Goal: Find specific page/section: Find specific page/section

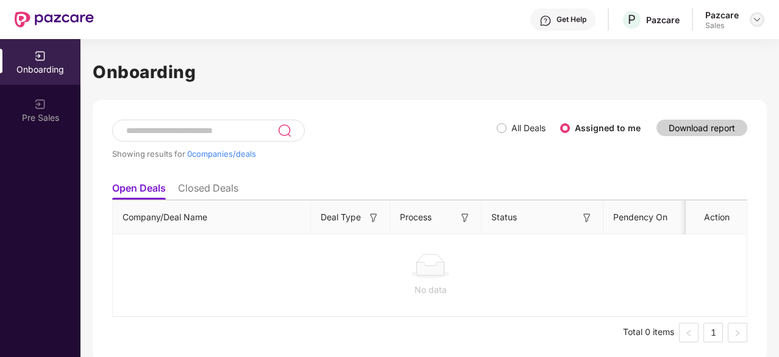
click at [757, 20] on img at bounding box center [757, 20] width 10 height 10
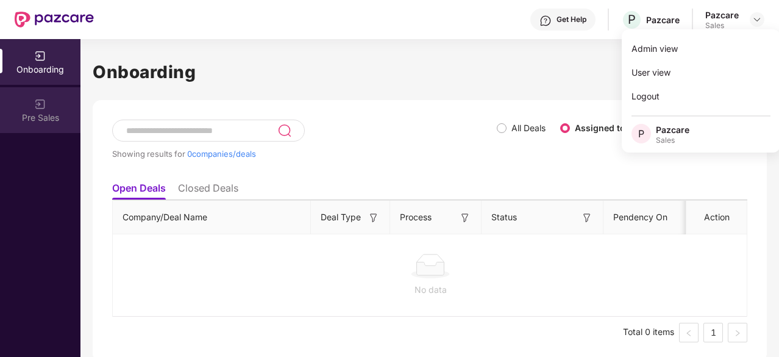
click at [47, 119] on div "Pre Sales" at bounding box center [40, 118] width 80 height 12
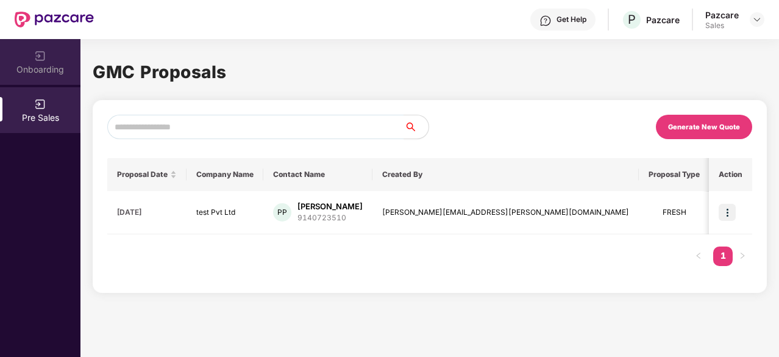
click at [38, 55] on img at bounding box center [40, 56] width 12 height 12
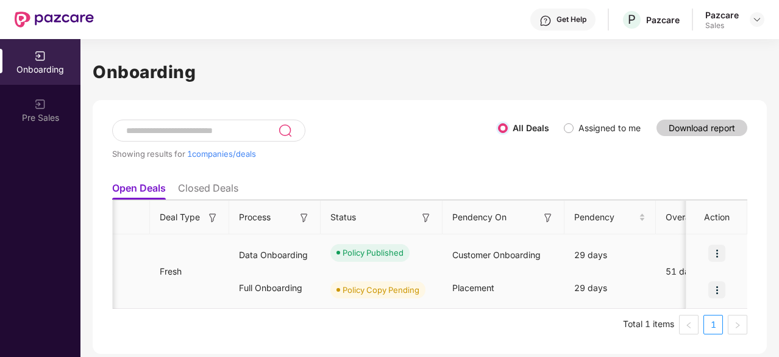
scroll to position [0, 82]
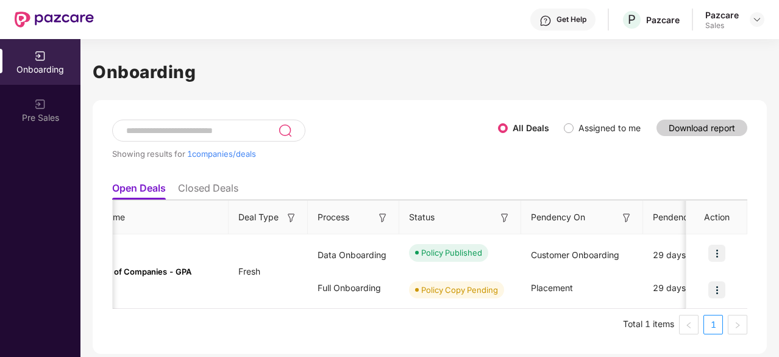
click at [221, 185] on li "Closed Deals" at bounding box center [208, 191] width 60 height 18
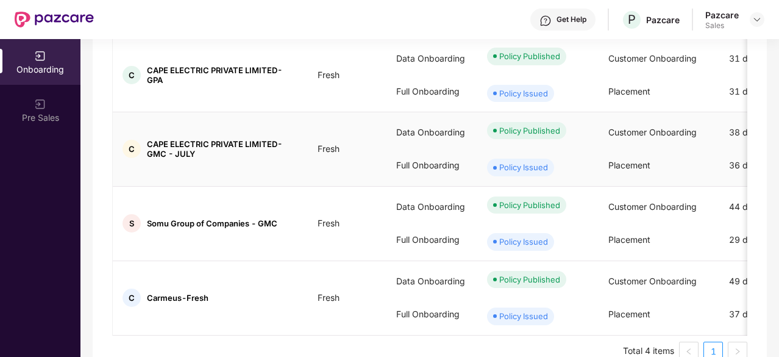
scroll to position [0, 0]
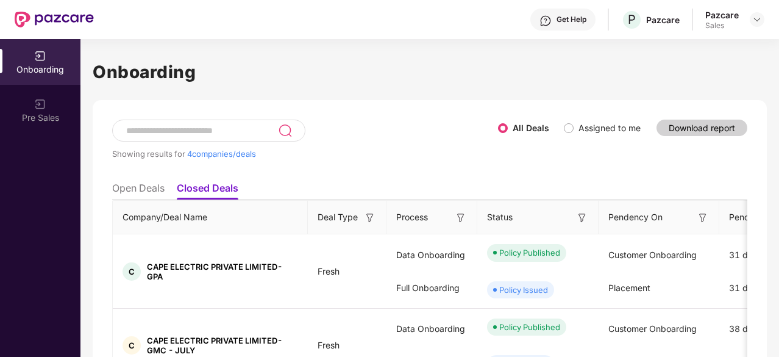
click at [147, 188] on li "Open Deals" at bounding box center [138, 191] width 52 height 18
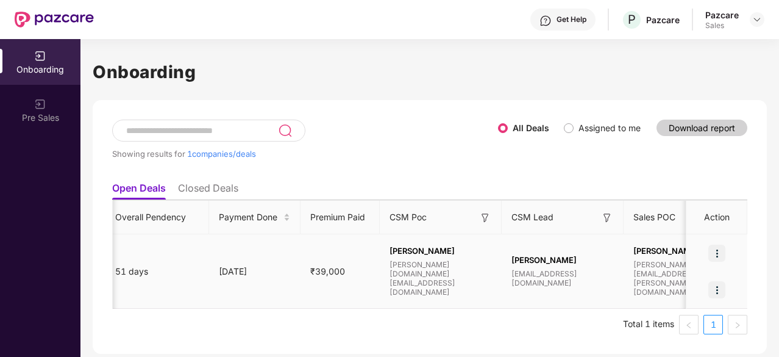
scroll to position [0, 712]
drag, startPoint x: 429, startPoint y: 268, endPoint x: 441, endPoint y: 290, distance: 24.6
